Goal: Download file/media

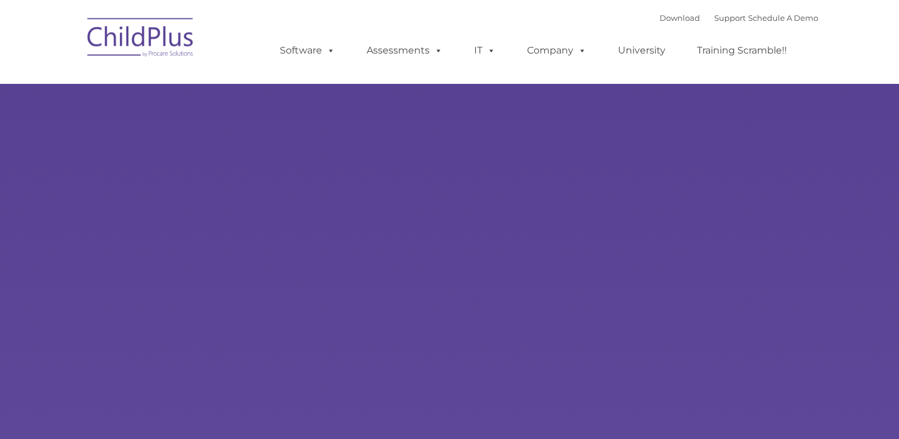
select select "MEDIUM"
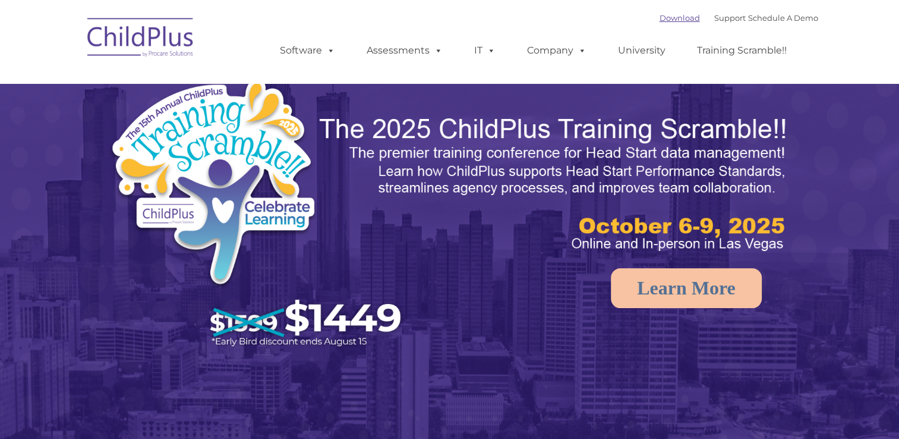
click at [664, 20] on link "Download" at bounding box center [680, 18] width 40 height 10
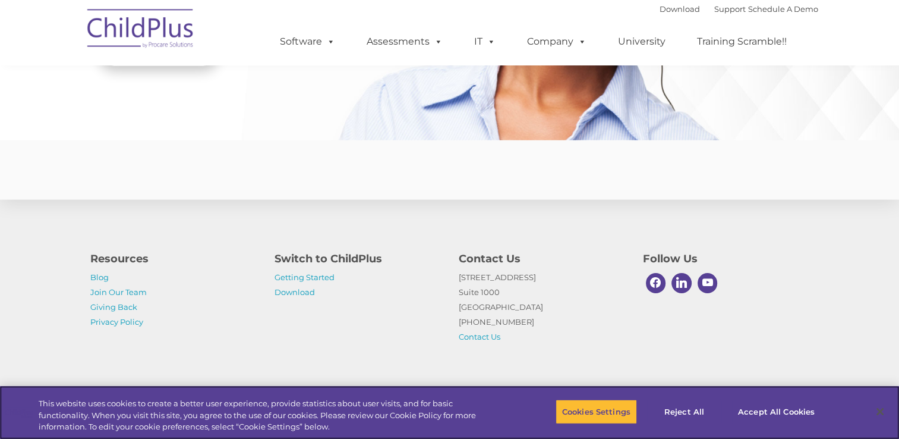
scroll to position [2907, 0]
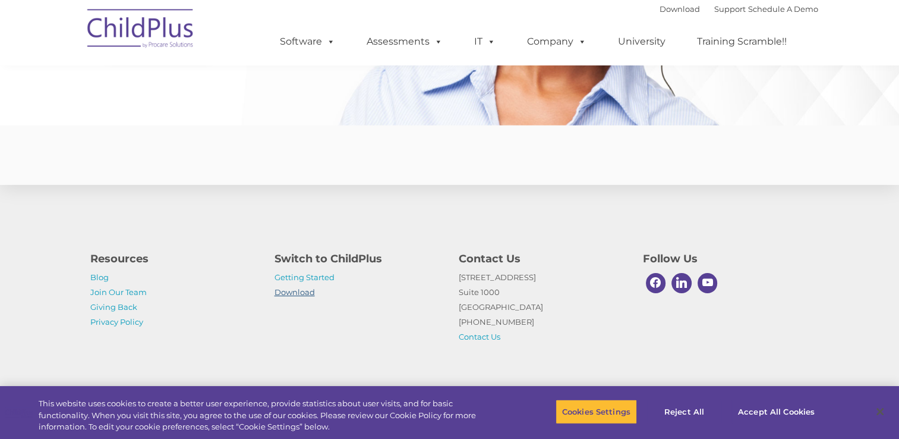
click at [295, 295] on link "Download" at bounding box center [295, 292] width 40 height 10
